Goal: Information Seeking & Learning: Learn about a topic

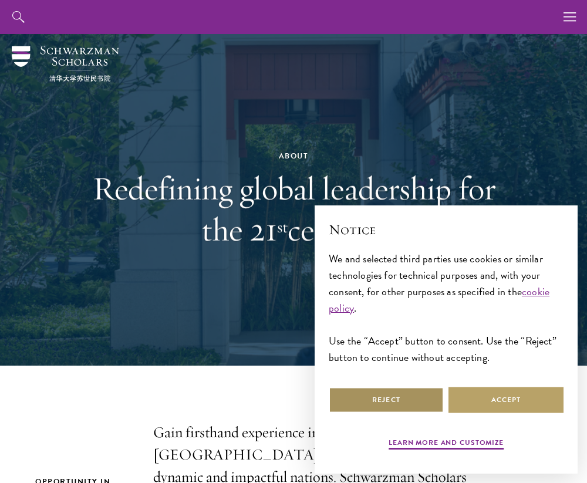
click at [389, 397] on button "Reject" at bounding box center [386, 400] width 115 height 26
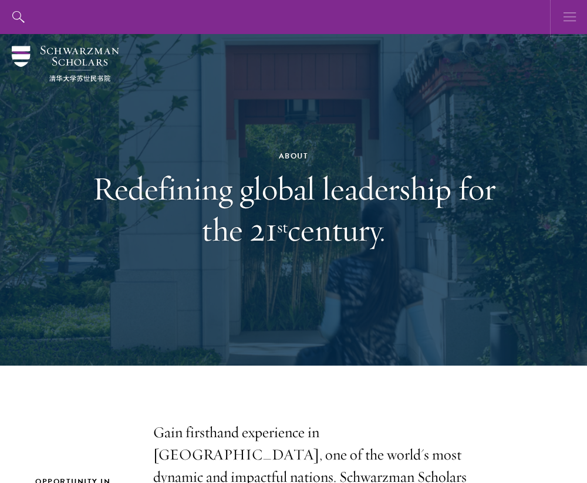
click at [573, 11] on icon "button" at bounding box center [569, 17] width 13 height 34
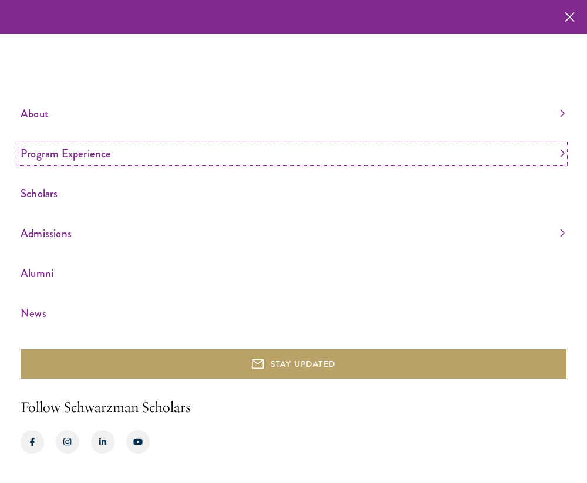
click at [84, 147] on link "Program Experience" at bounding box center [293, 153] width 544 height 19
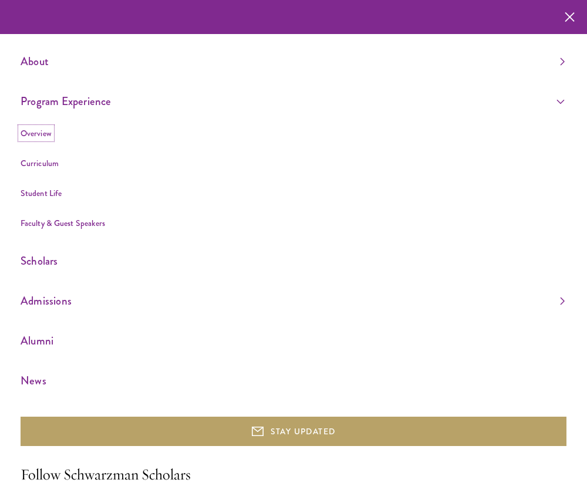
click at [40, 134] on link "Overview" at bounding box center [36, 133] width 31 height 12
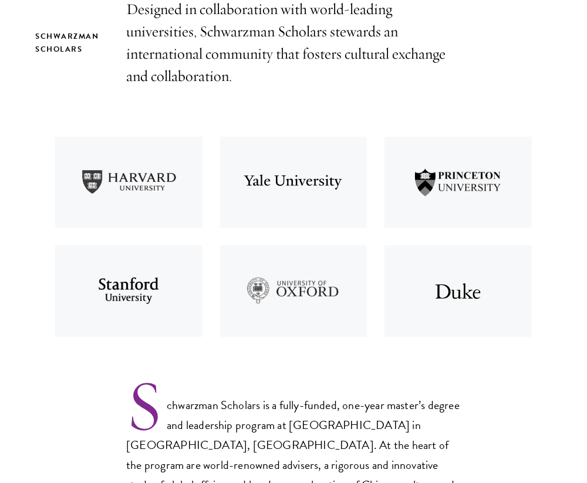
scroll to position [429, 0]
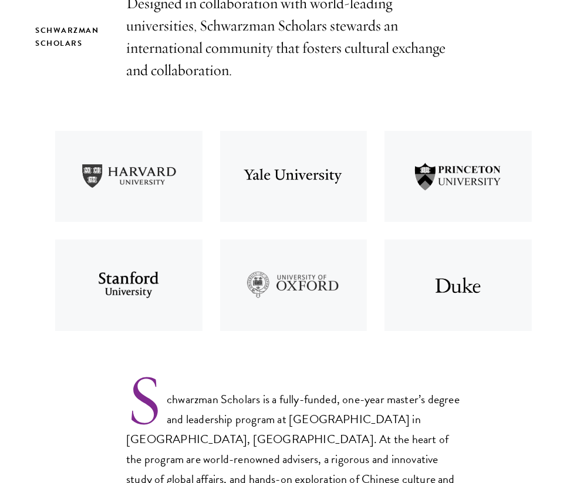
click at [330, 186] on img at bounding box center [293, 176] width 165 height 109
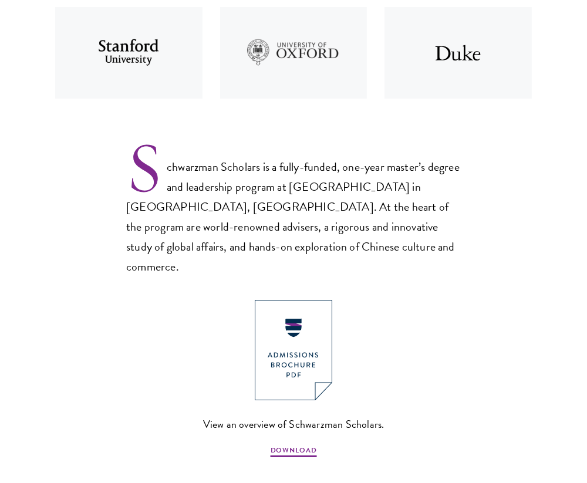
scroll to position [712, 0]
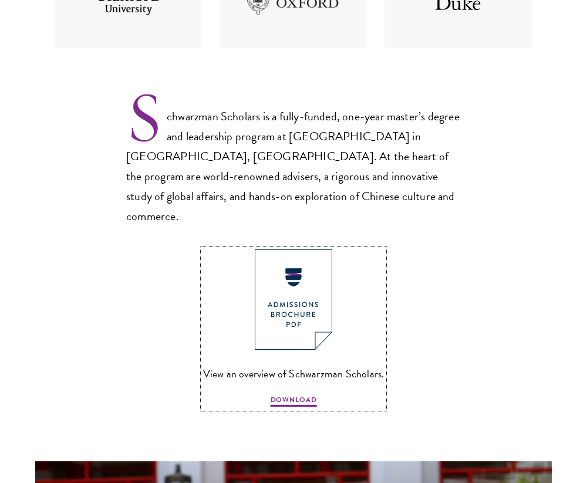
click at [314, 258] on img at bounding box center [293, 299] width 77 height 100
